Goal: Information Seeking & Learning: Learn about a topic

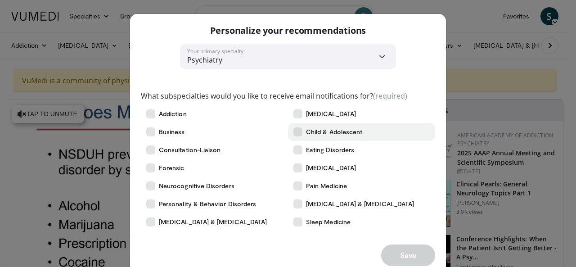
click at [293, 135] on icon at bounding box center [297, 131] width 9 height 9
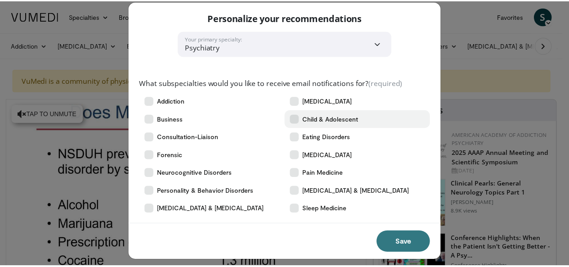
scroll to position [20, 0]
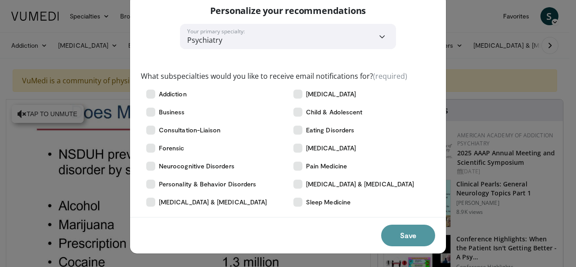
click at [400, 231] on button "Save" at bounding box center [408, 235] width 54 height 22
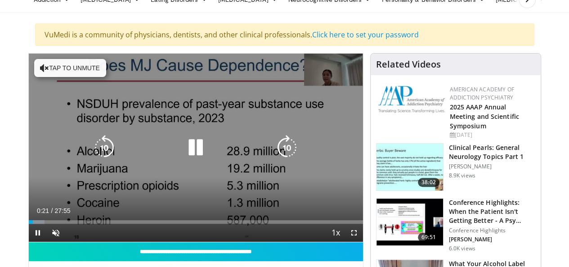
scroll to position [45, 0]
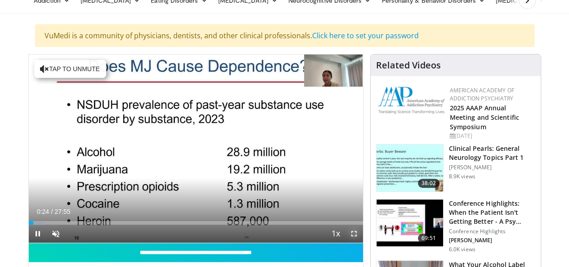
click at [363, 242] on span "Video Player" at bounding box center [354, 233] width 18 height 18
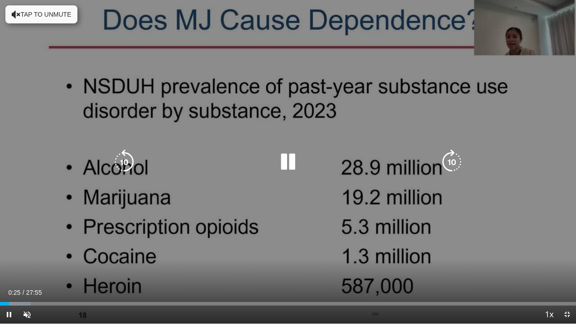
click at [352, 266] on div "Current Time 0:25 / Duration 27:55" at bounding box center [288, 292] width 576 height 8
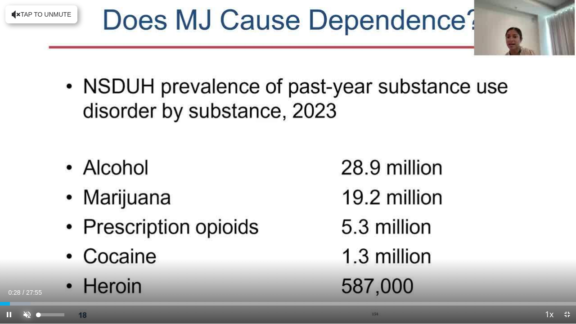
click at [22, 266] on span "Video Player" at bounding box center [27, 314] width 18 height 18
click at [568, 266] on span "Video Player" at bounding box center [567, 314] width 18 height 18
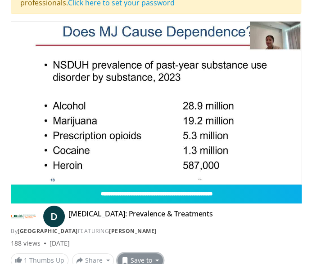
click at [150, 259] on button "Save to" at bounding box center [140, 261] width 46 height 14
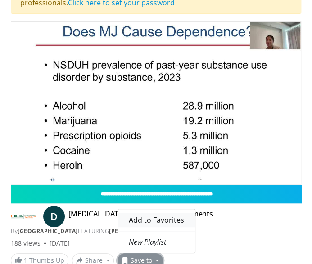
click at [165, 220] on span "Add to Favorites" at bounding box center [156, 220] width 55 height 10
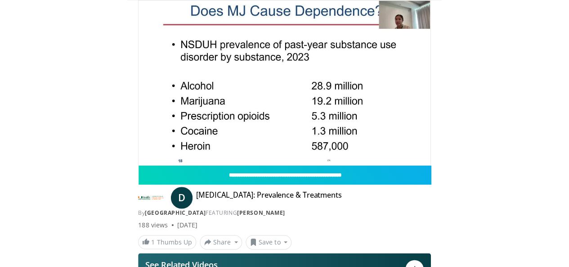
scroll to position [22, 0]
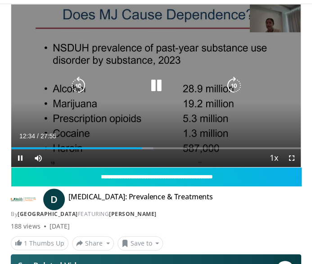
click at [161, 90] on icon "Video Player" at bounding box center [156, 86] width 18 height 18
